Goal: Find specific fact: Find specific fact

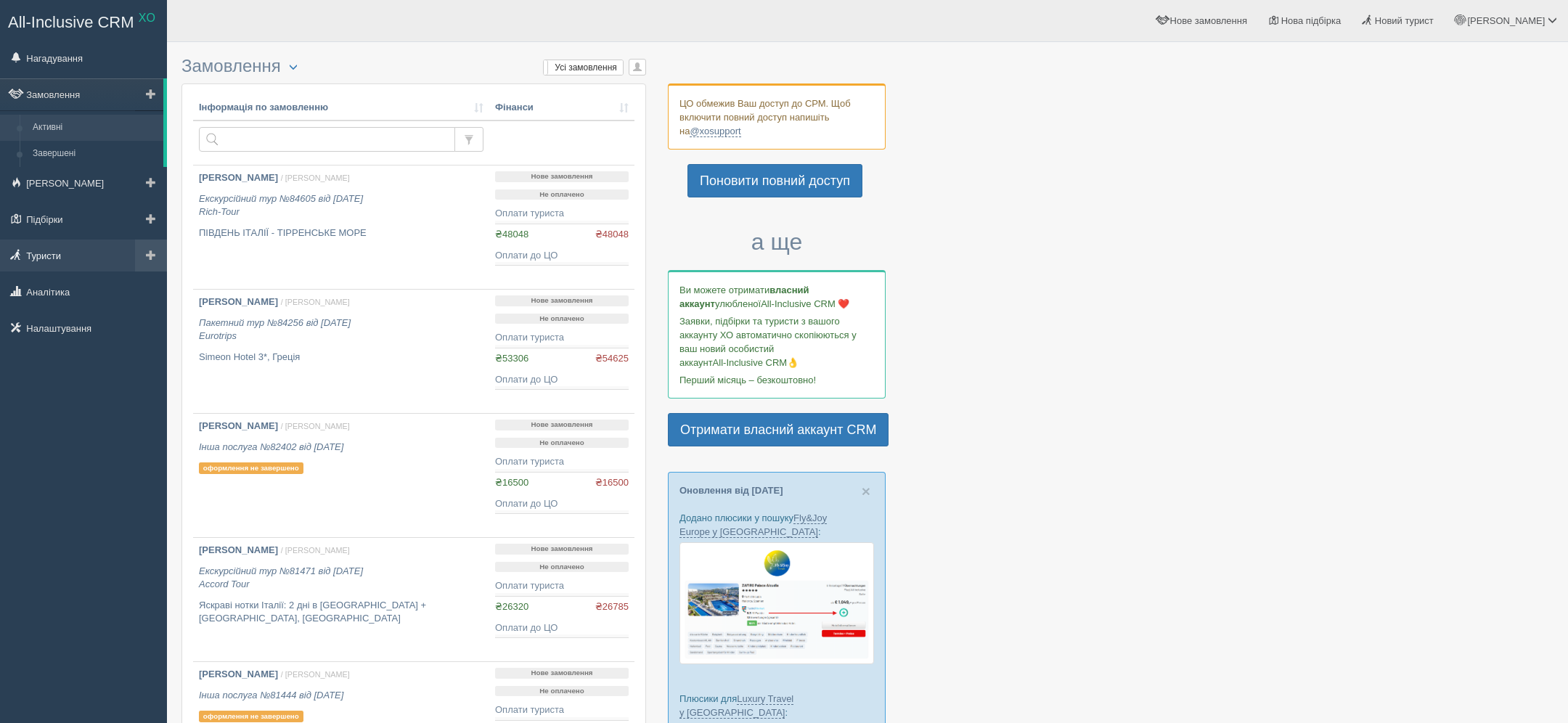
click at [35, 266] on link "Туристи" at bounding box center [83, 256] width 167 height 32
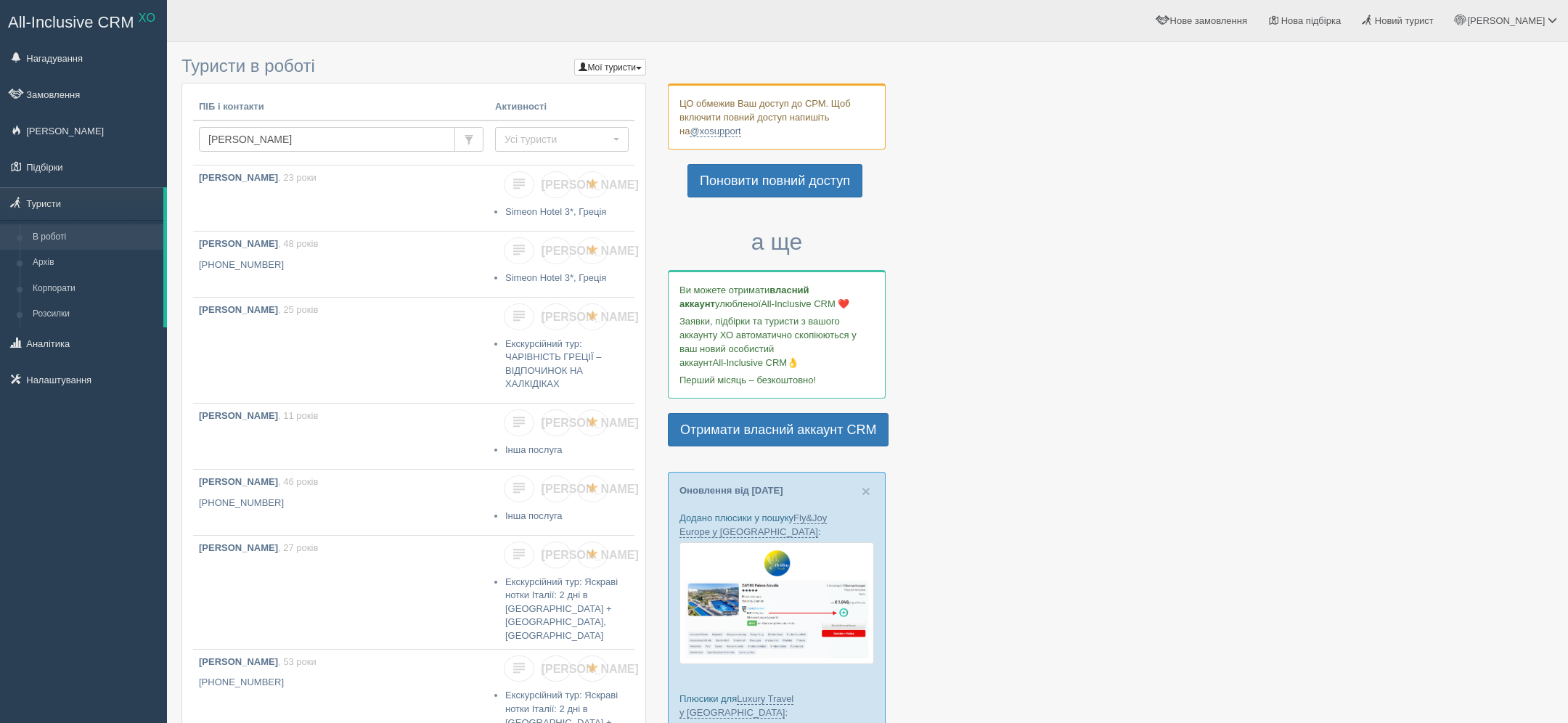
type input "[PERSON_NAME]"
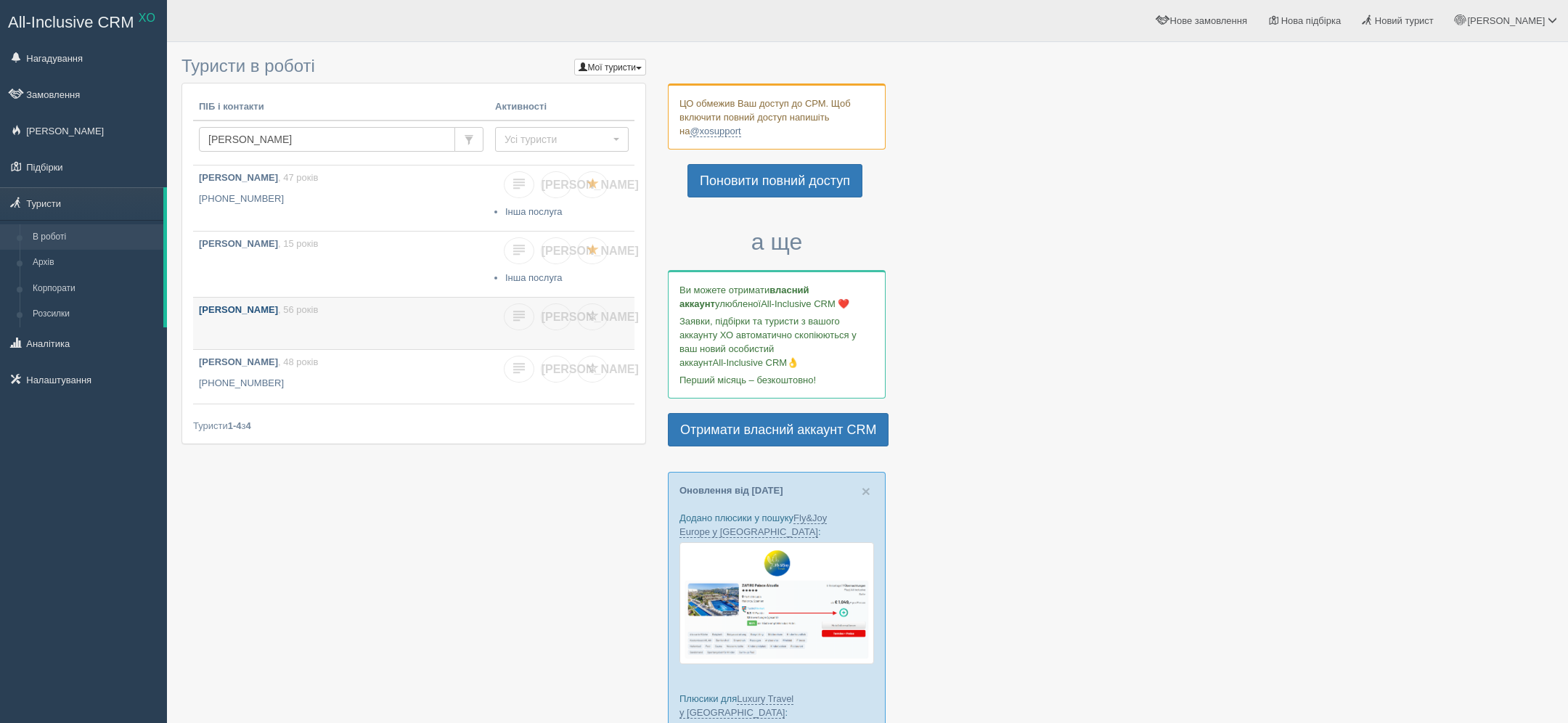
click at [261, 311] on b "Приходько Марія" at bounding box center [238, 310] width 79 height 11
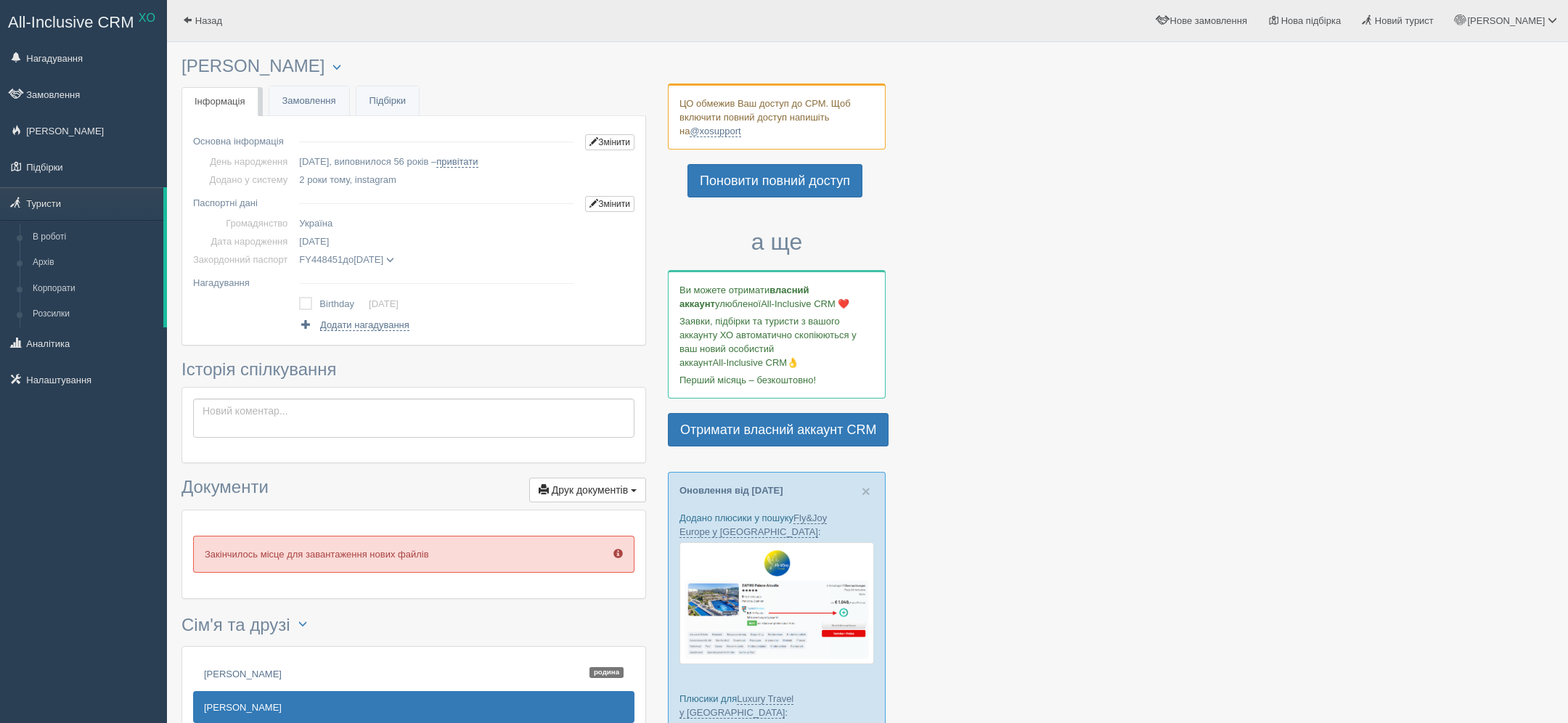
click at [426, 251] on td "FY448451 до 07.02.2030 PRYKHODKO MARIIA дата видачі 07.02.2020 орган видачі 0710" at bounding box center [436, 259] width 286 height 18
click at [394, 261] on span at bounding box center [390, 260] width 8 height 8
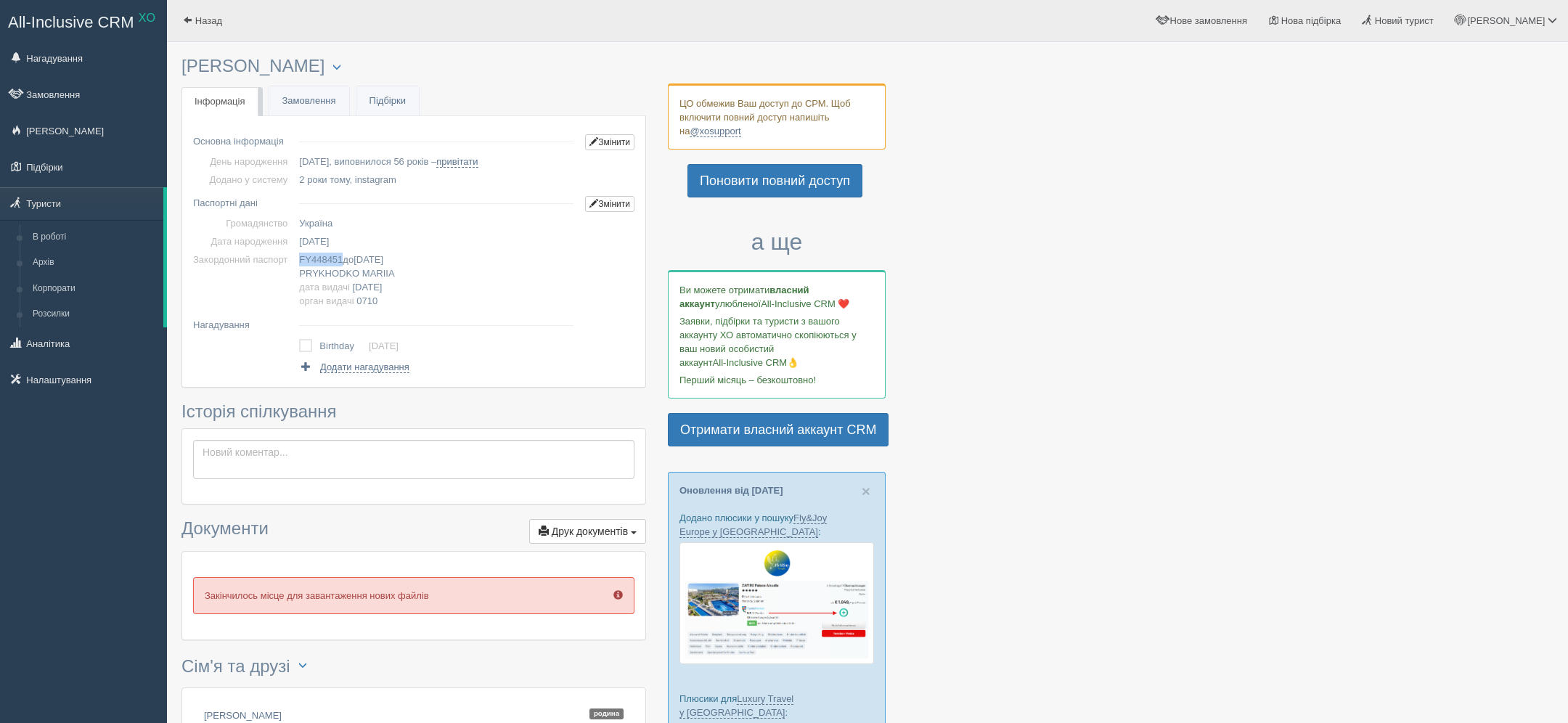
click at [338, 257] on span "FY448451" at bounding box center [320, 259] width 43 height 11
click at [328, 243] on span "05.09.1969" at bounding box center [313, 241] width 30 height 11
click at [416, 238] on td "05.09.1969" at bounding box center [436, 241] width 286 height 18
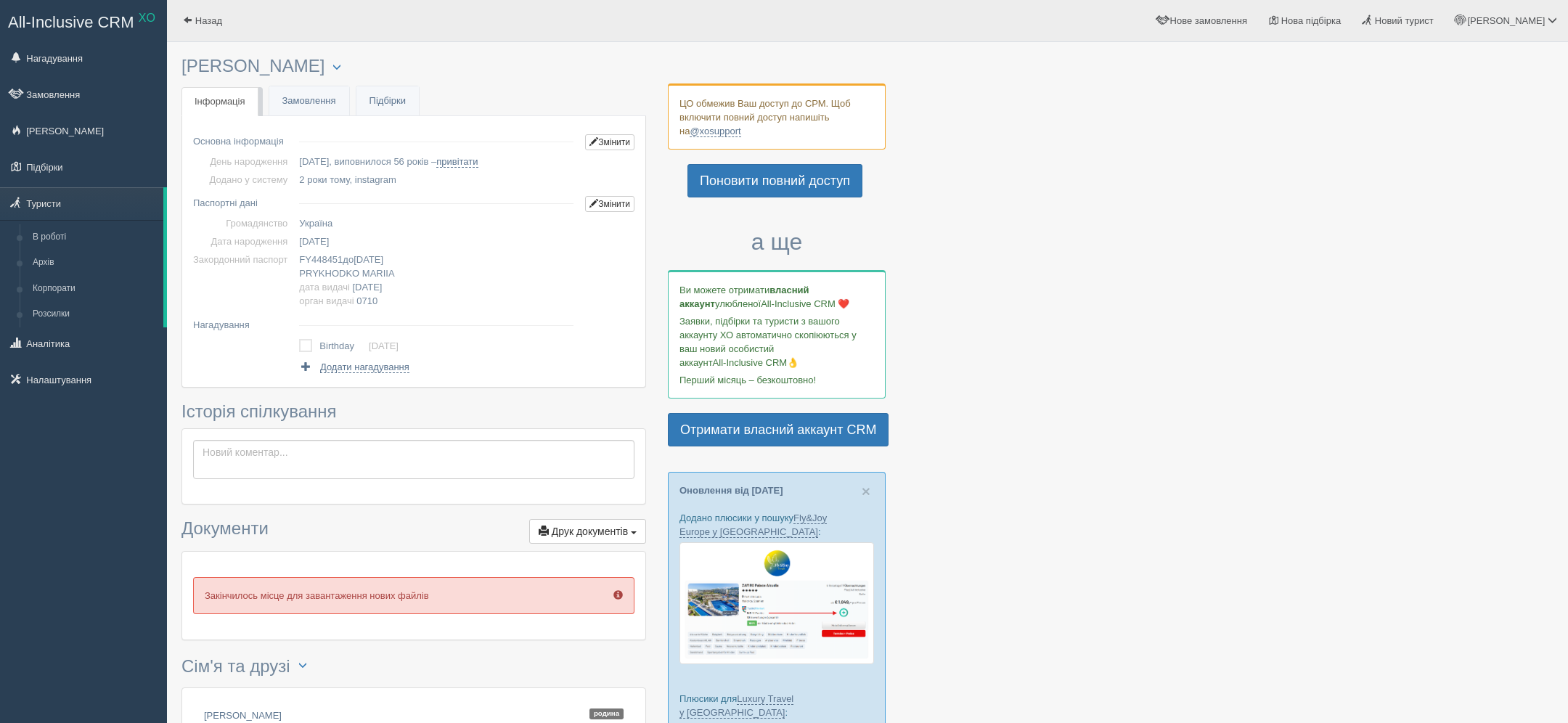
click at [328, 244] on span "05.09.1969" at bounding box center [313, 241] width 30 height 11
click at [369, 278] on span "MARIIA" at bounding box center [378, 273] width 33 height 11
click at [382, 291] on span "07.02.2020" at bounding box center [367, 287] width 30 height 11
click at [410, 298] on td "FY448451 до 07.02.2030 PRYKHODKO MARIIA дата видачі 07.02.2020 орган видачі 0710" at bounding box center [436, 280] width 286 height 59
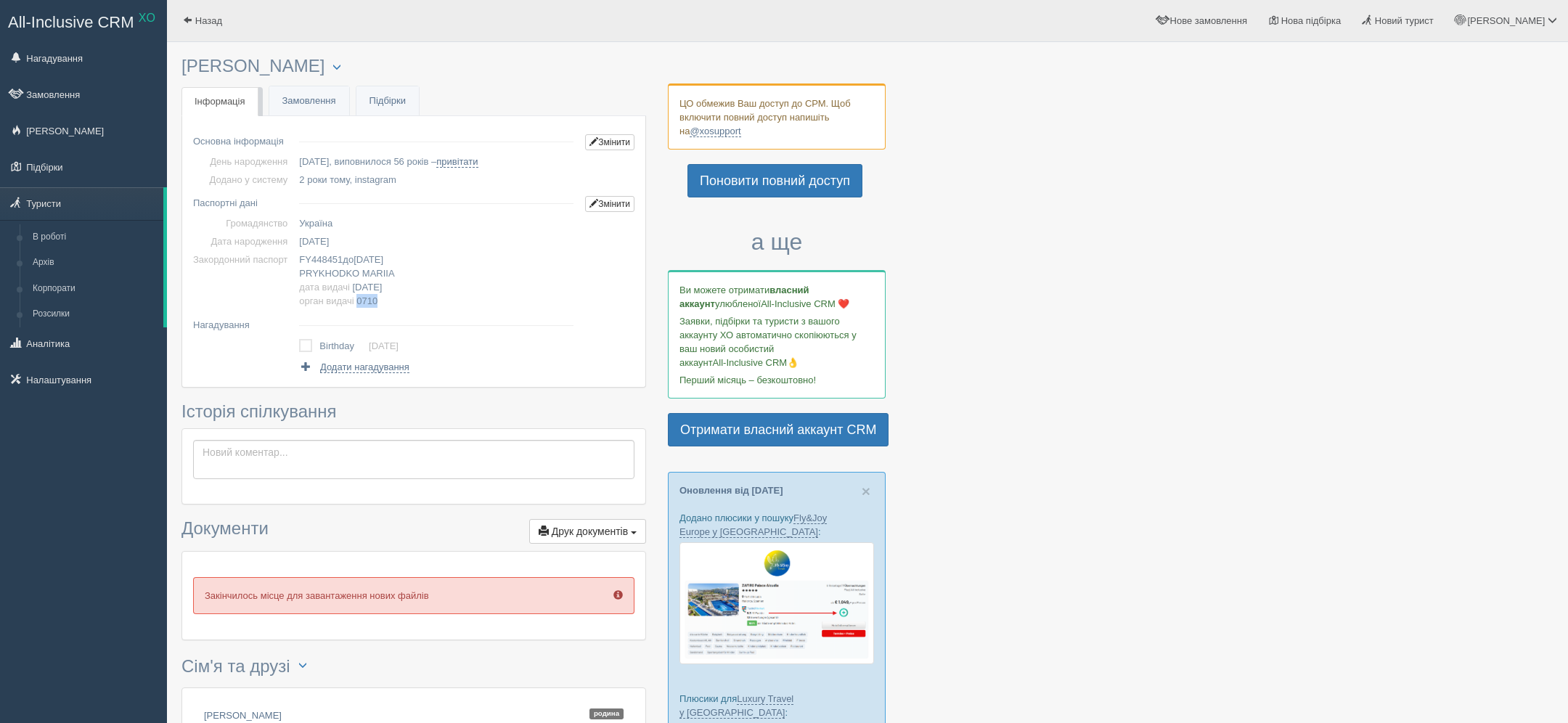
click at [374, 297] on span "0710" at bounding box center [367, 300] width 21 height 11
click at [375, 297] on span "0710" at bounding box center [367, 300] width 21 height 11
click at [322, 269] on span "PRYKHODKO" at bounding box center [328, 273] width 60 height 11
copy span "PRYKHODKO"
click at [387, 274] on span "MARIIA" at bounding box center [378, 273] width 33 height 11
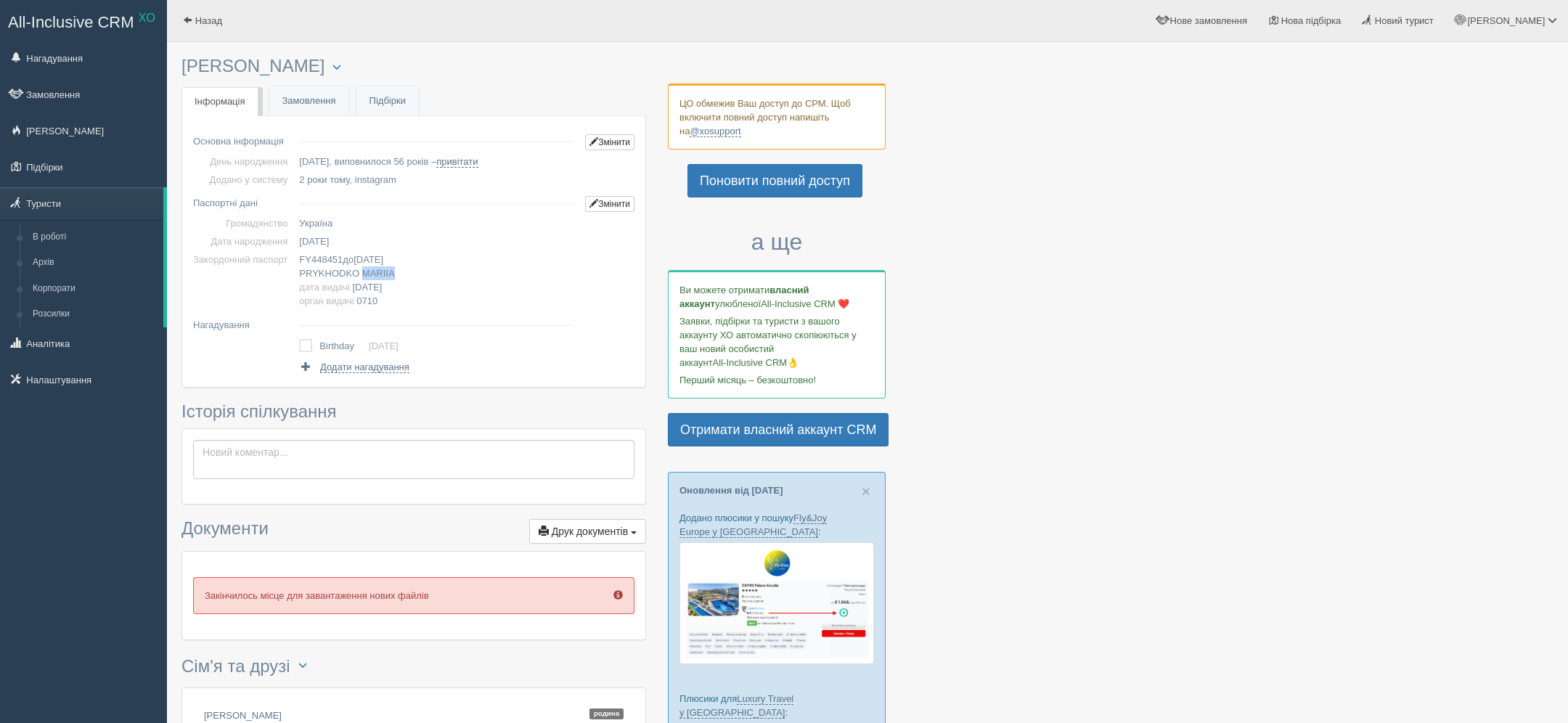
copy span "MARIIA"
click at [328, 245] on span "05.09.1969" at bounding box center [313, 241] width 30 height 11
copy span "05.09.1969"
click at [383, 256] on span "07.02.2030" at bounding box center [368, 259] width 30 height 11
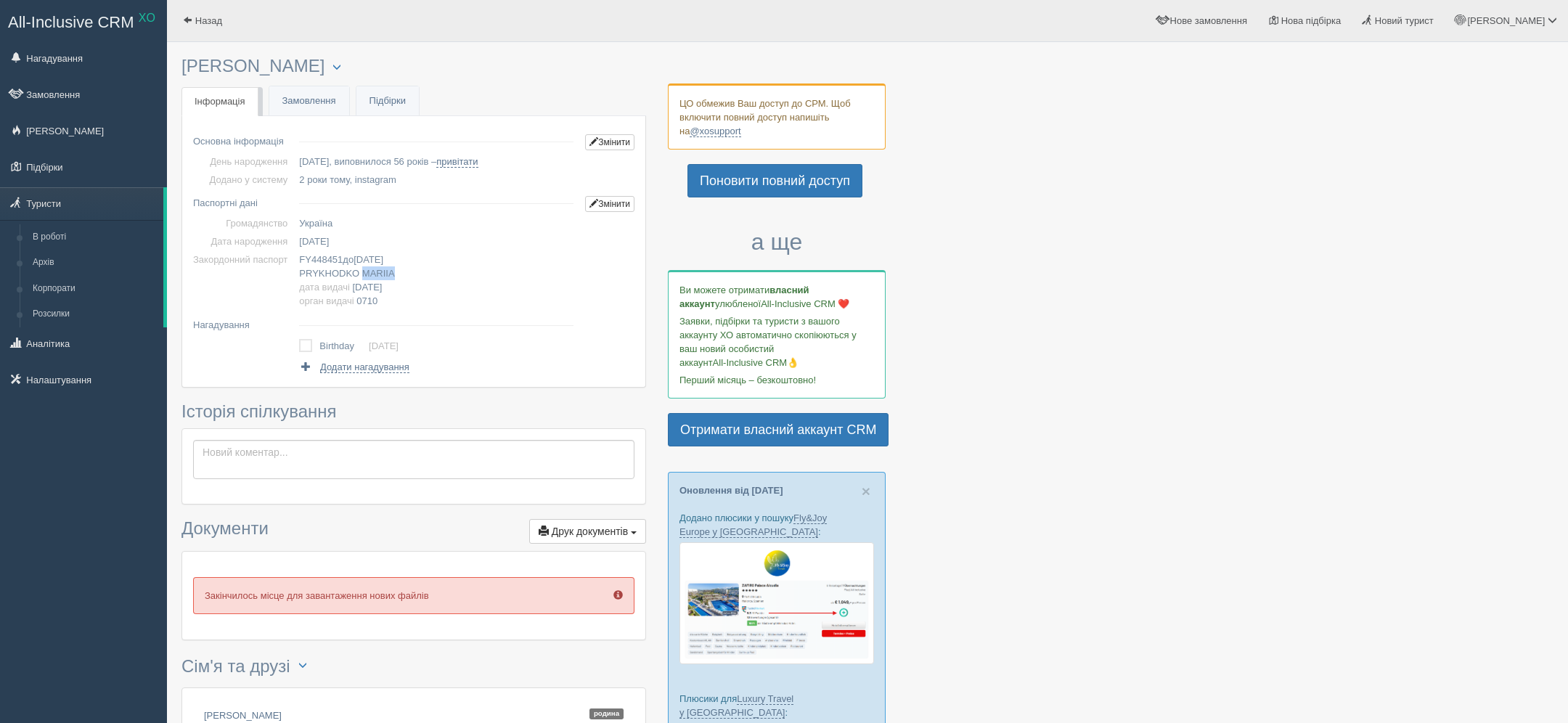
copy span "07.02.2030"
click at [329, 255] on span "FY448451" at bounding box center [320, 259] width 43 height 11
click at [328, 255] on span "FY448451" at bounding box center [320, 259] width 43 height 11
copy span "FY448451"
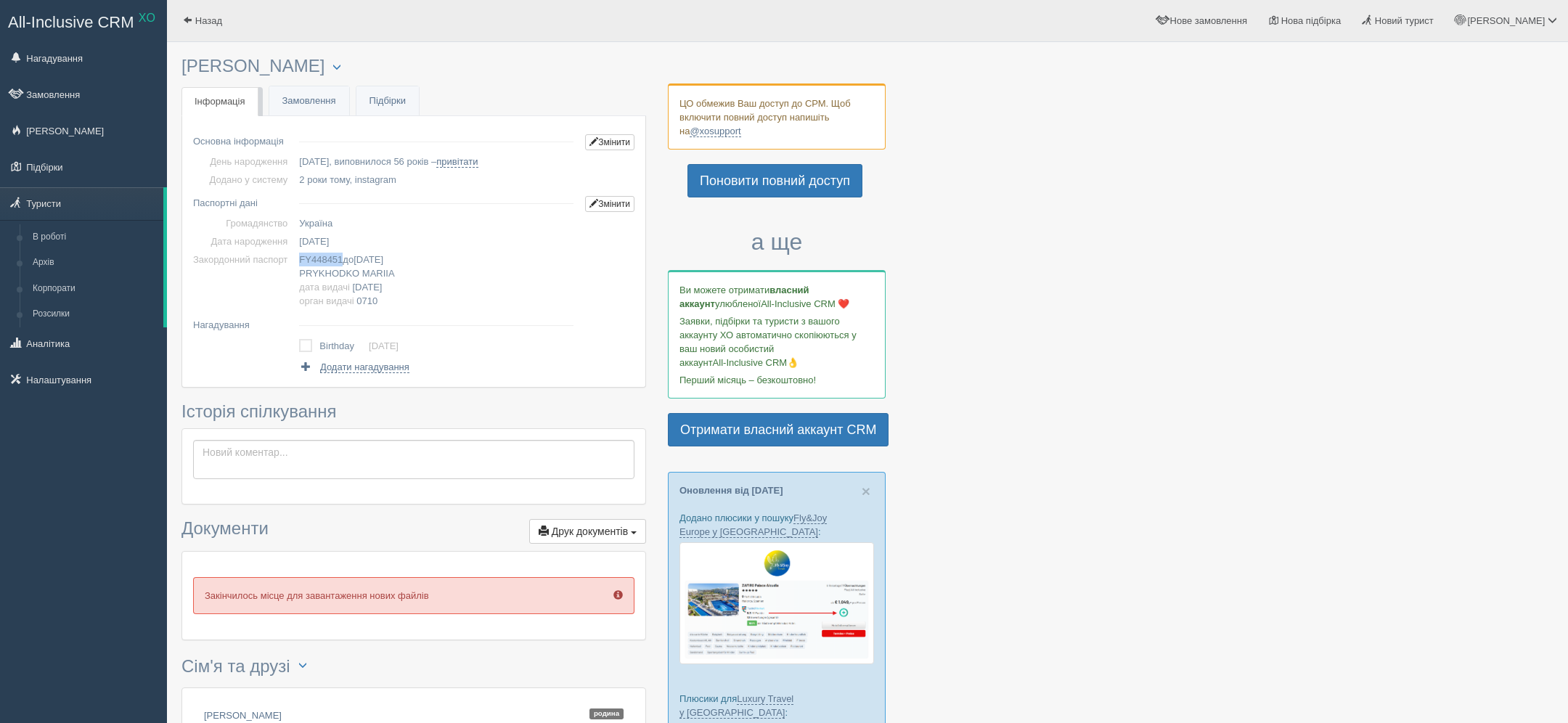
click at [382, 281] on span "07.02.2020" at bounding box center [367, 287] width 30 height 11
copy span "07.02.2020"
click at [376, 298] on span "0710" at bounding box center [367, 300] width 21 height 11
click at [375, 298] on span "0710" at bounding box center [367, 300] width 21 height 11
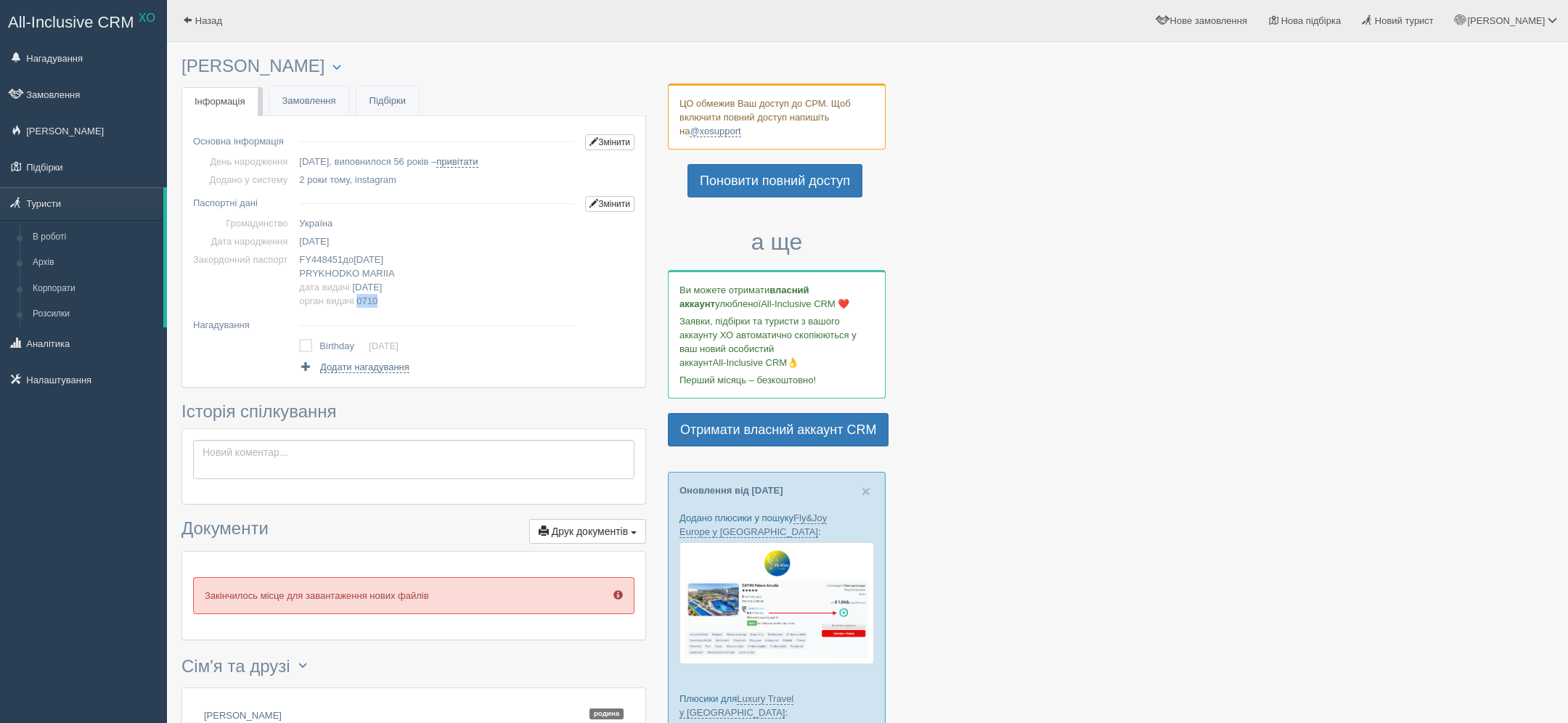
click at [375, 298] on span "0710" at bounding box center [367, 300] width 21 height 11
copy span "0710"
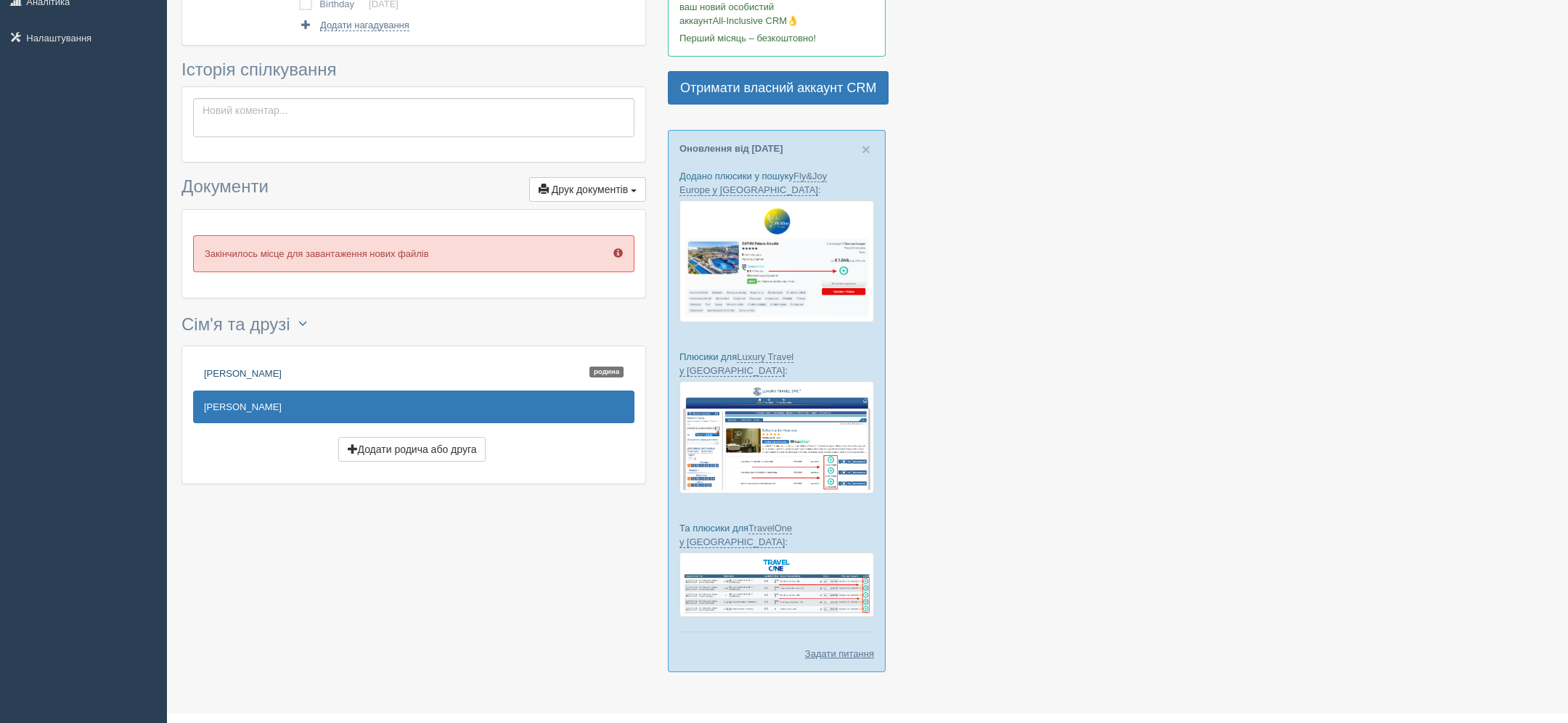
click at [296, 360] on link "Ткачук Зоя Родина" at bounding box center [414, 373] width 441 height 32
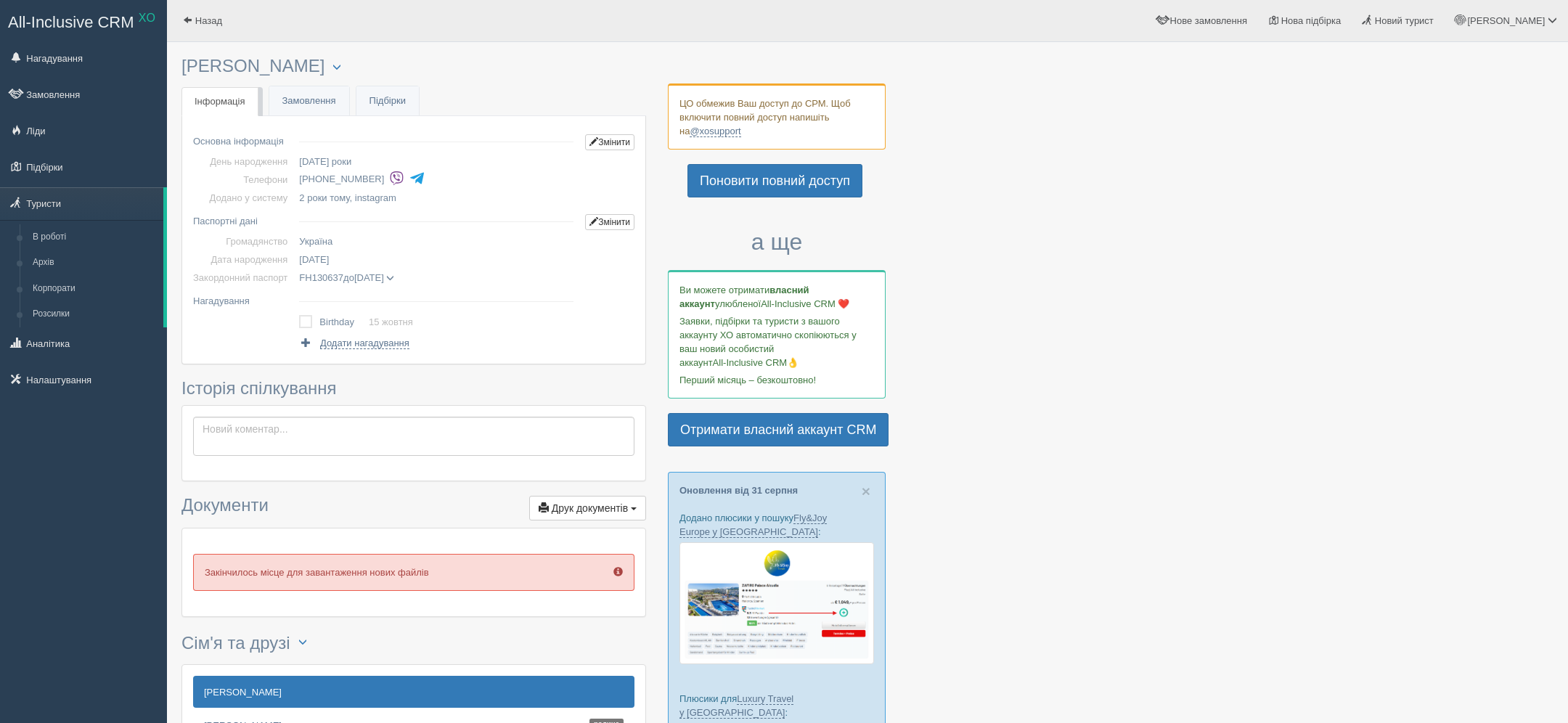
click at [394, 275] on span at bounding box center [390, 278] width 8 height 8
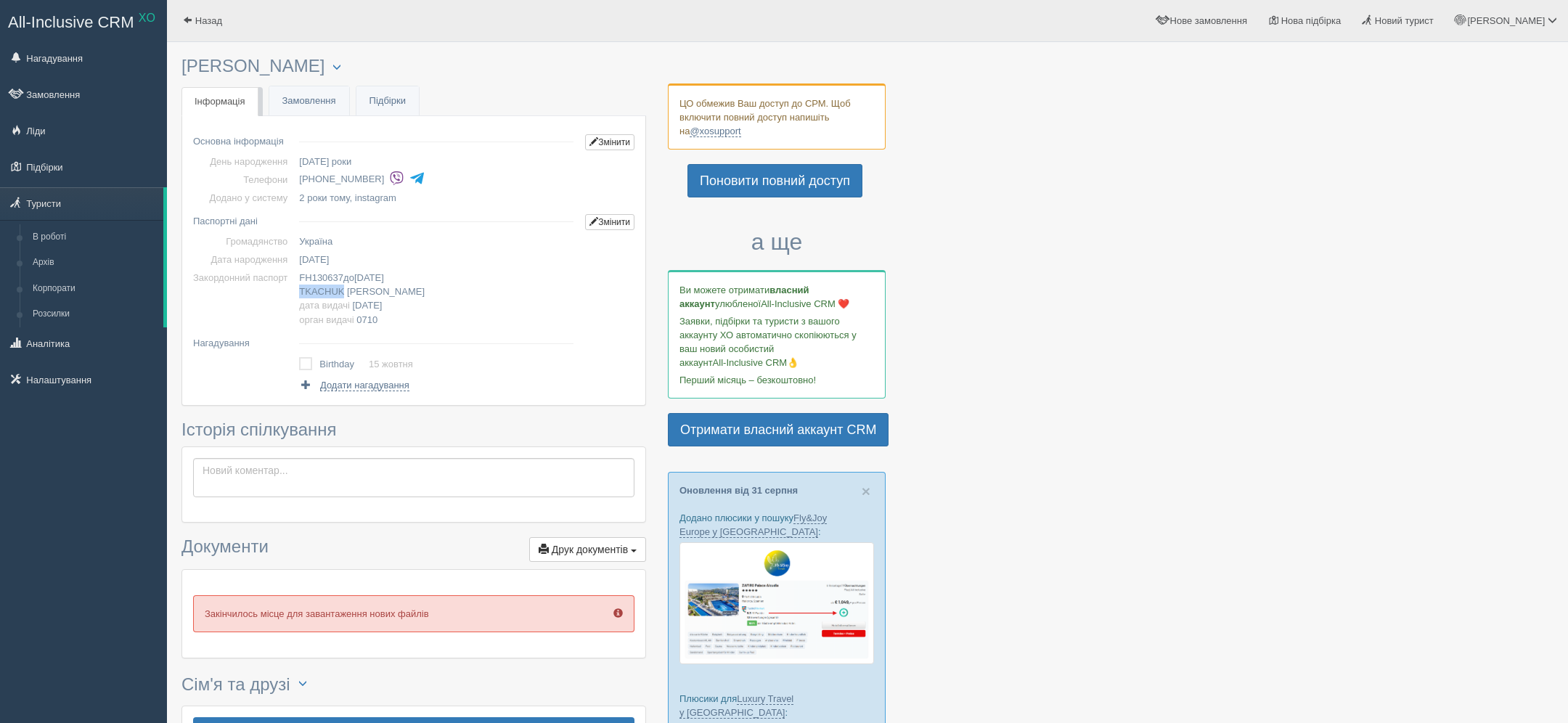
click at [327, 288] on span "TKACHUK" at bounding box center [321, 291] width 45 height 11
click at [326, 288] on span "TKACHUK" at bounding box center [321, 291] width 45 height 11
copy span "TKACHUK"
click at [361, 286] on span "ZOIA" at bounding box center [385, 291] width 77 height 11
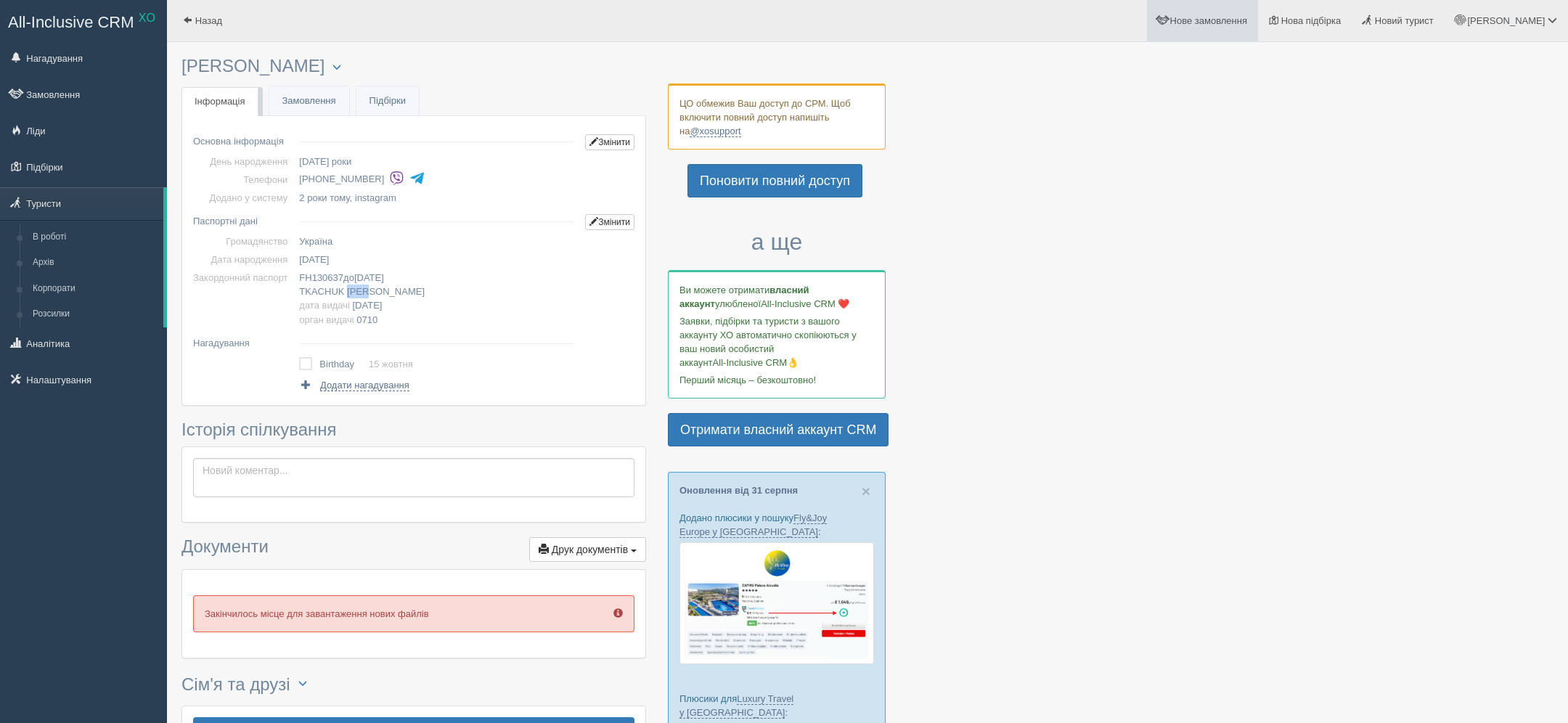
copy span "ZOIA"
click at [340, 284] on td "FH130637 до 26.07.2027 TKACHUK ZOIA дата видачі 26.07.2017 орган видачі 0710" at bounding box center [436, 298] width 286 height 59
click at [328, 275] on span "FH130637" at bounding box center [321, 278] width 44 height 11
click at [312, 292] on span "TKACHUK" at bounding box center [321, 291] width 45 height 11
click at [322, 276] on span "FH130637" at bounding box center [321, 278] width 44 height 11
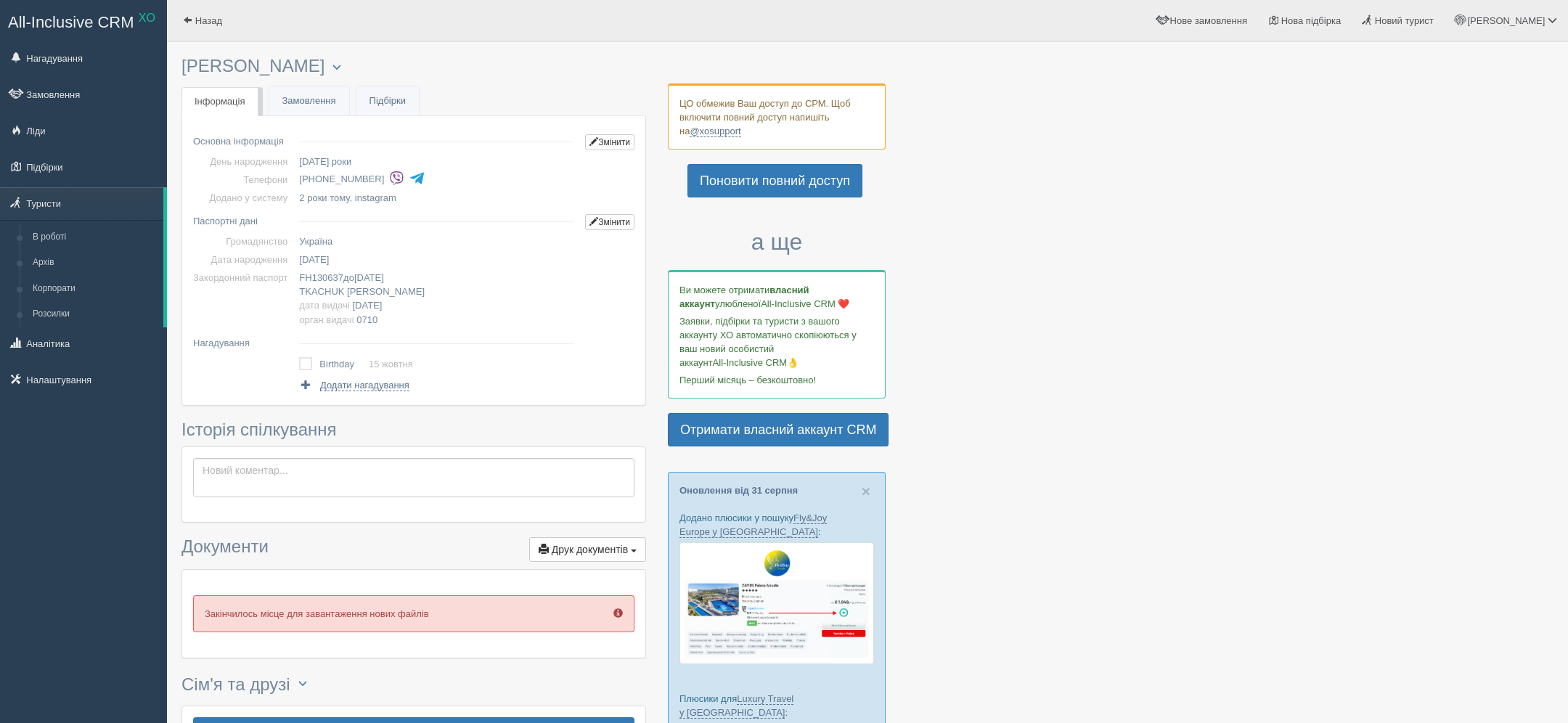
click at [323, 278] on span "FH130637" at bounding box center [321, 278] width 44 height 11
click at [178, 67] on div "× Туриста відправлено до архіву × Туриста взято у роботу Ткачук Зоя Менеджер: В…" at bounding box center [867, 546] width 1401 height 1092
click at [329, 251] on td "15.10.1960" at bounding box center [436, 259] width 286 height 18
click at [328, 251] on td "15.10.1960" at bounding box center [436, 259] width 286 height 18
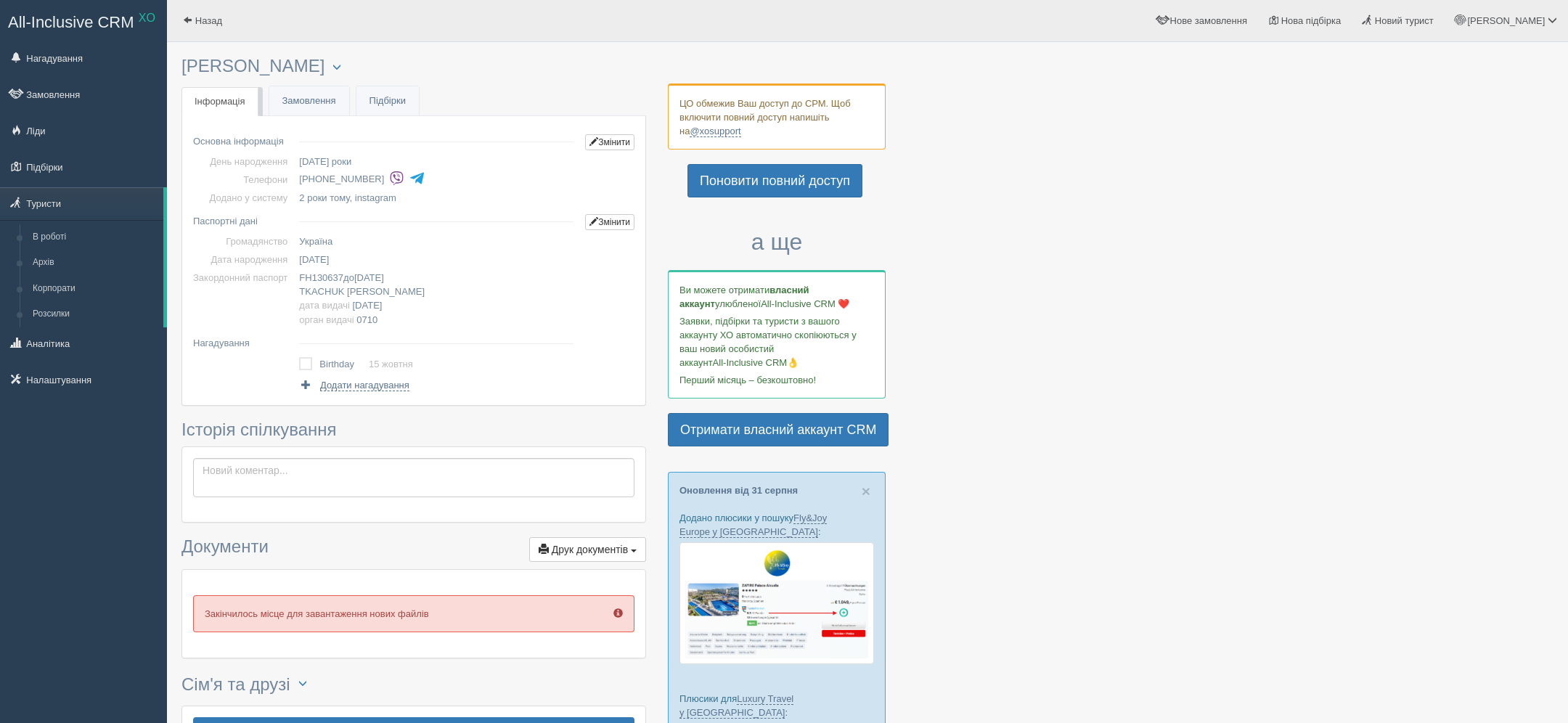
copy span "15.10.1960"
click at [335, 275] on span "FH130637" at bounding box center [321, 278] width 44 height 11
copy span "FH130637"
click at [384, 278] on span "26.07.2027" at bounding box center [369, 278] width 30 height 11
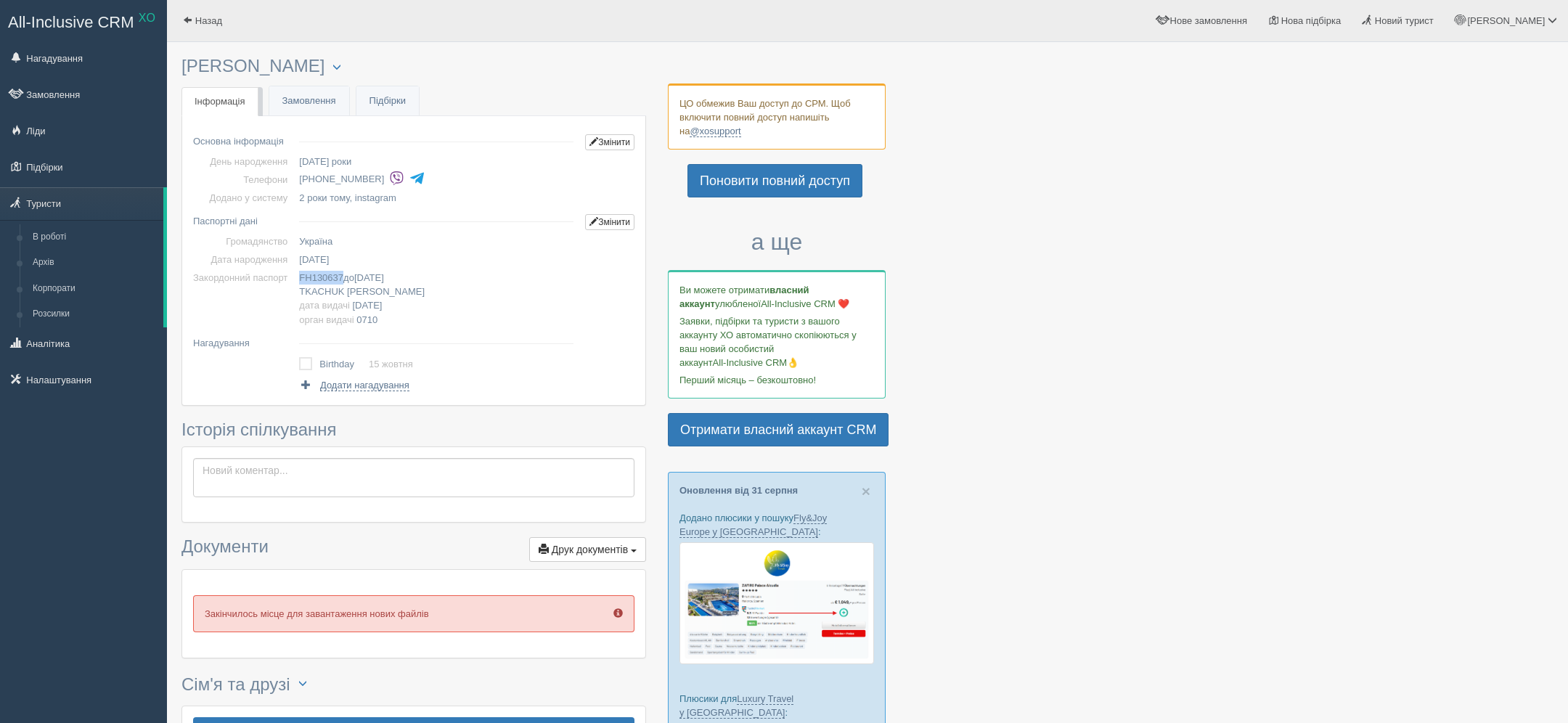
copy span "26.07.2027"
click at [332, 282] on span "FH130637" at bounding box center [321, 278] width 44 height 11
click at [379, 302] on span "26.07.2017" at bounding box center [367, 305] width 30 height 11
copy span "26.07.2017"
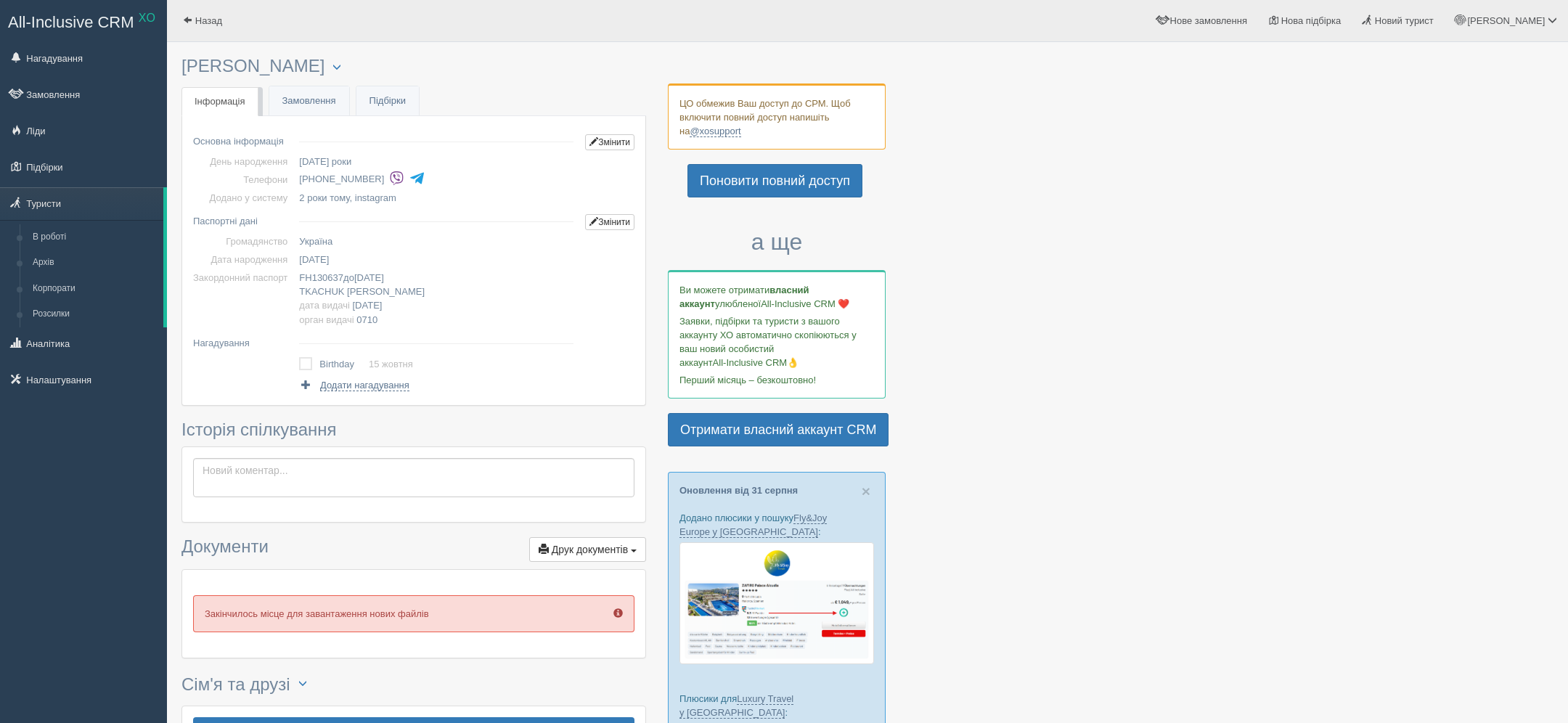
click at [379, 325] on td "FH130637 до 26.07.2027 TKACHUK ZOIA дата видачі 26.07.2017 орган видачі 0710" at bounding box center [436, 298] width 286 height 59
click at [378, 324] on span "0710" at bounding box center [367, 319] width 21 height 11
copy span "0710"
click at [328, 262] on span "15.10.1960" at bounding box center [313, 259] width 30 height 11
click at [328, 262] on span "15.10.1960" at bounding box center [313, 259] width 30 height 11
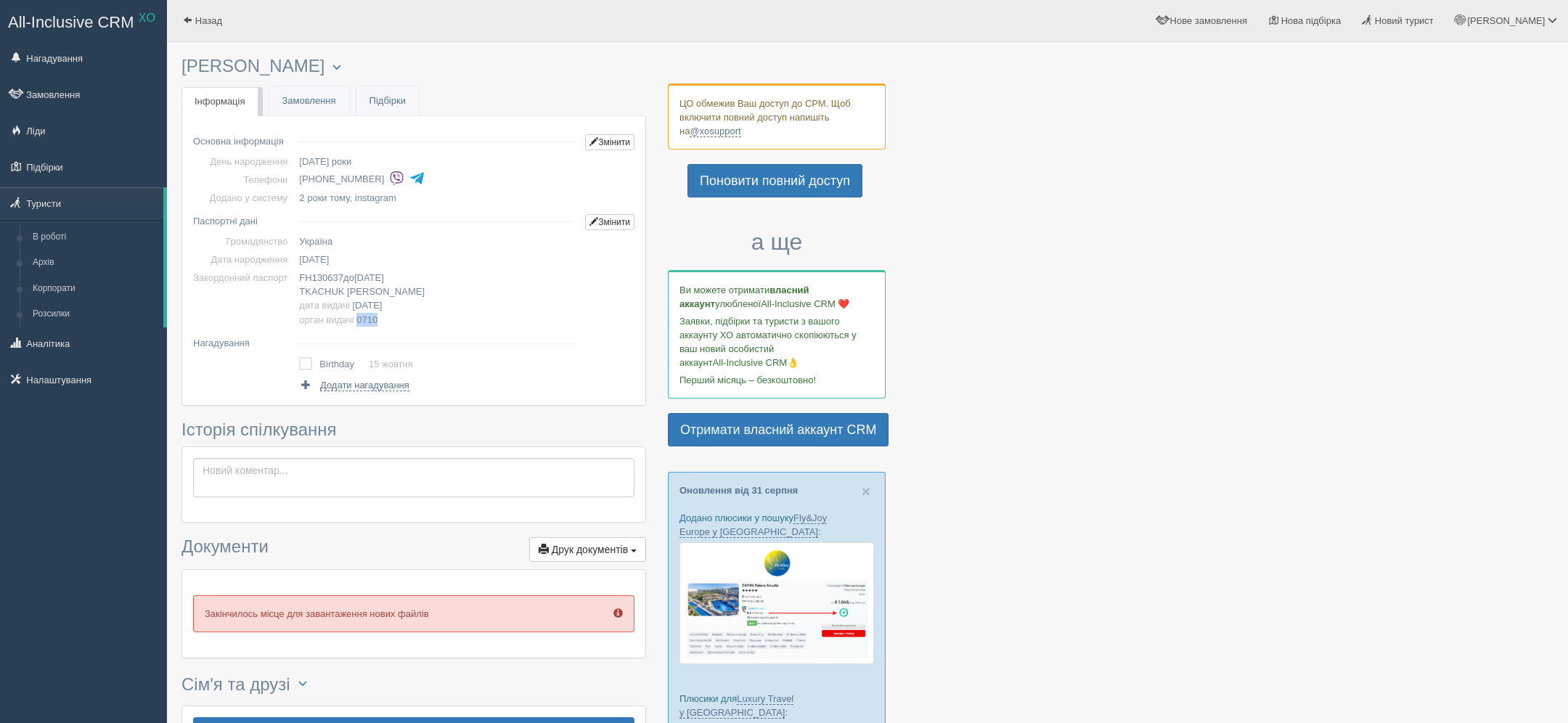
copy span "15.10.1960"
